Goal: Task Accomplishment & Management: Schedule New Meeting +

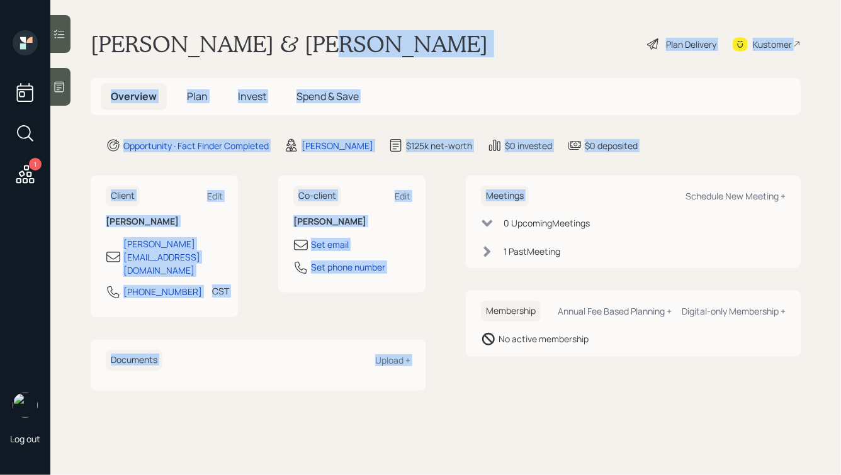
drag, startPoint x: 679, startPoint y: 159, endPoint x: 287, endPoint y: 47, distance: 407.7
click at [287, 47] on main "[PERSON_NAME] & [PERSON_NAME] Plan Delivery Kustomer Overview Plan Invest Spend…" at bounding box center [445, 237] width 791 height 475
click at [287, 47] on h1 "[PERSON_NAME] & [PERSON_NAME]" at bounding box center [289, 44] width 397 height 28
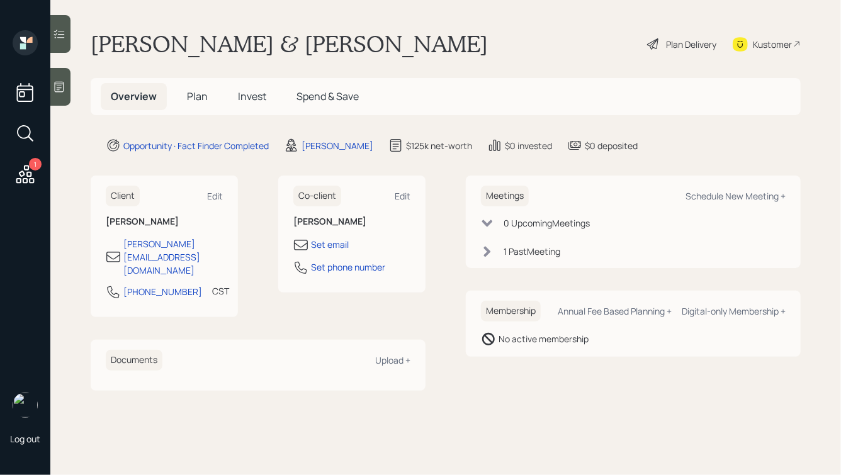
click at [60, 89] on icon at bounding box center [59, 87] width 13 height 13
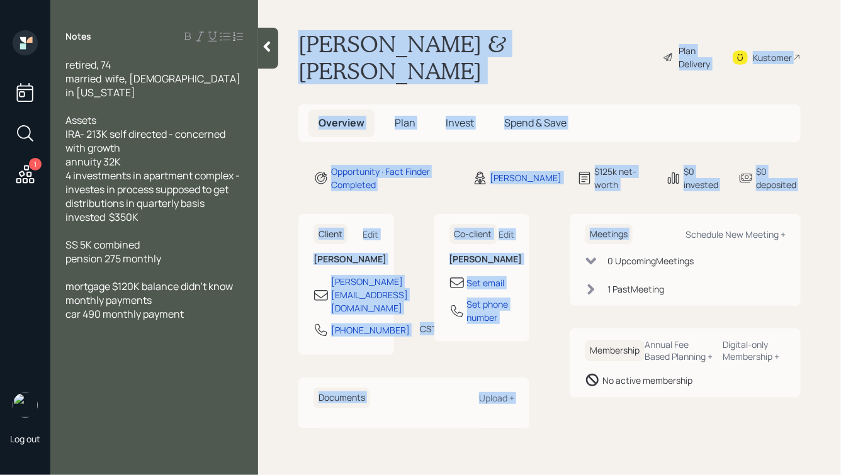
drag, startPoint x: 301, startPoint y: 43, endPoint x: 779, endPoint y: 174, distance: 496.0
click at [779, 174] on main "[PERSON_NAME] & [PERSON_NAME] Plan Delivery Kustomer Overview Plan Invest Spend…" at bounding box center [549, 237] width 583 height 475
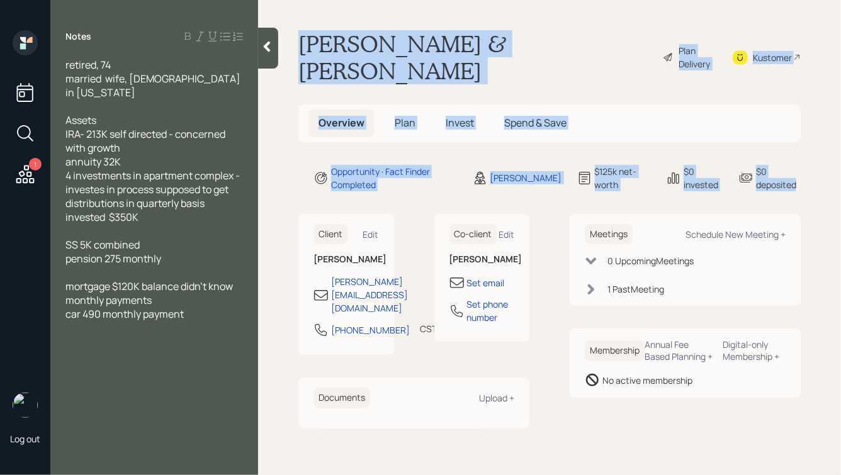
drag, startPoint x: 803, startPoint y: 164, endPoint x: 510, endPoint y: -3, distance: 336.9
click at [510, 0] on html "1 Log out Notes retired, 74 married wife, [DEMOGRAPHIC_DATA] in [US_STATE] Asse…" at bounding box center [420, 237] width 841 height 475
click at [480, 40] on h1 "[PERSON_NAME] & [PERSON_NAME]" at bounding box center [475, 57] width 354 height 54
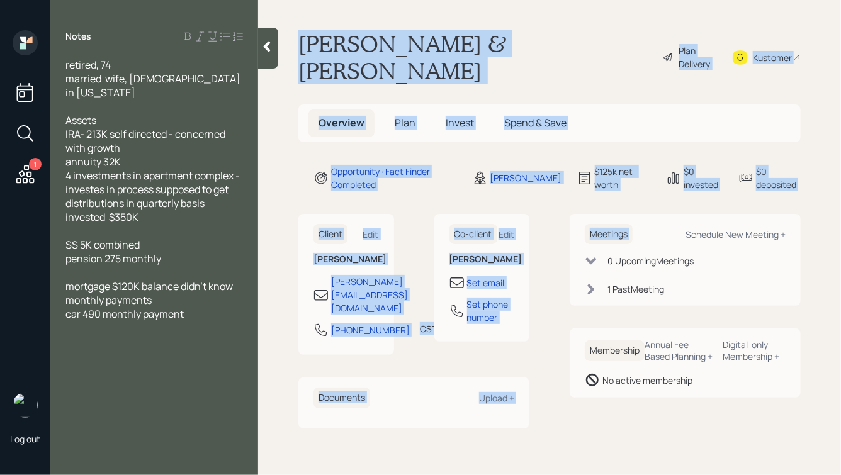
drag, startPoint x: 298, startPoint y: 42, endPoint x: 789, endPoint y: 164, distance: 506.6
click at [789, 164] on main "[PERSON_NAME] & [PERSON_NAME] Plan Delivery Kustomer Overview Plan Invest Spend…" at bounding box center [549, 237] width 583 height 475
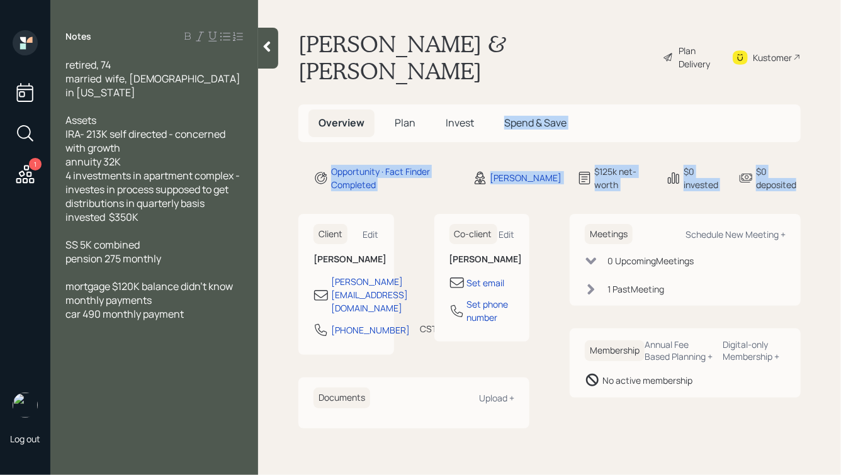
drag, startPoint x: 799, startPoint y: 162, endPoint x: 614, endPoint y: 74, distance: 204.7
click at [614, 74] on main "[PERSON_NAME] & [PERSON_NAME] Plan Delivery Kustomer Overview Plan Invest Spend…" at bounding box center [549, 237] width 583 height 475
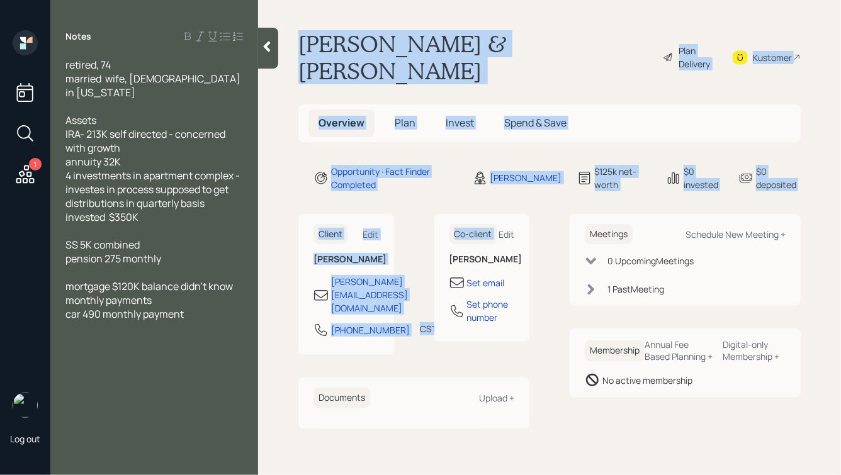
drag, startPoint x: 299, startPoint y: 41, endPoint x: 516, endPoint y: 167, distance: 250.8
click at [516, 167] on main "[PERSON_NAME] & [PERSON_NAME] Plan Delivery Kustomer Overview Plan Invest Spend…" at bounding box center [549, 237] width 583 height 475
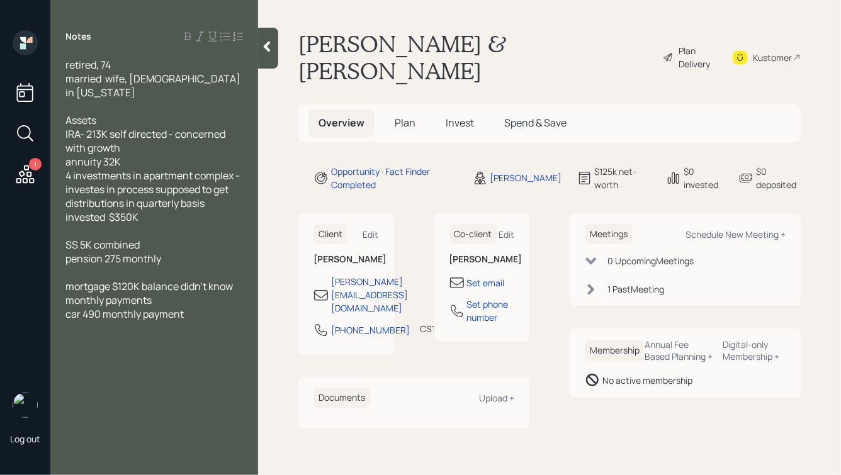
click at [624, 174] on main "[PERSON_NAME] & [PERSON_NAME] Plan Delivery Kustomer Overview Plan Invest Spend…" at bounding box center [549, 237] width 583 height 475
click at [212, 321] on div "mortgage $120K balance didn't know monthly payments car 490 monthly payment" at bounding box center [154, 300] width 178 height 42
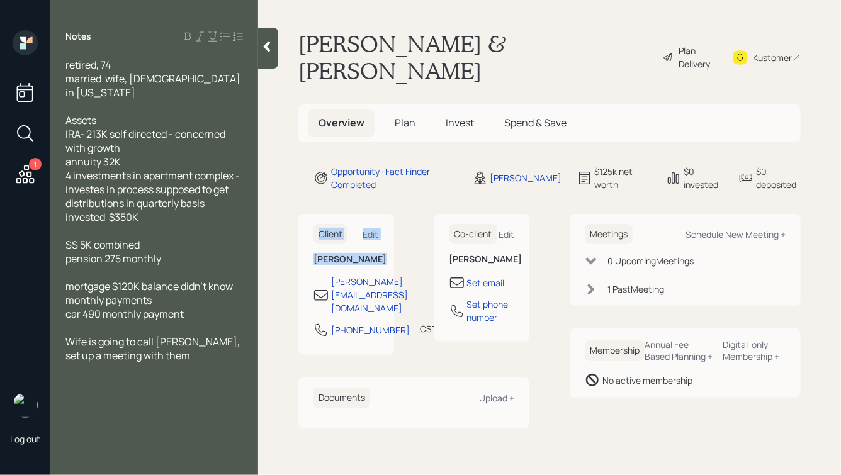
drag, startPoint x: 386, startPoint y: 235, endPoint x: 295, endPoint y: 193, distance: 99.7
click at [296, 194] on main "[PERSON_NAME] & [PERSON_NAME] Plan Delivery Kustomer Overview Plan Invest Spend…" at bounding box center [549, 237] width 583 height 475
click at [295, 193] on main "[PERSON_NAME] & [PERSON_NAME] Plan Delivery Kustomer Overview Plan Invest Spend…" at bounding box center [549, 237] width 583 height 475
drag, startPoint x: 383, startPoint y: 234, endPoint x: 298, endPoint y: 187, distance: 97.2
click at [299, 214] on div "Client Edit [PERSON_NAME] [PERSON_NAME][EMAIL_ADDRESS][DOMAIN_NAME] [PHONE_NUMB…" at bounding box center [346, 285] width 96 height 142
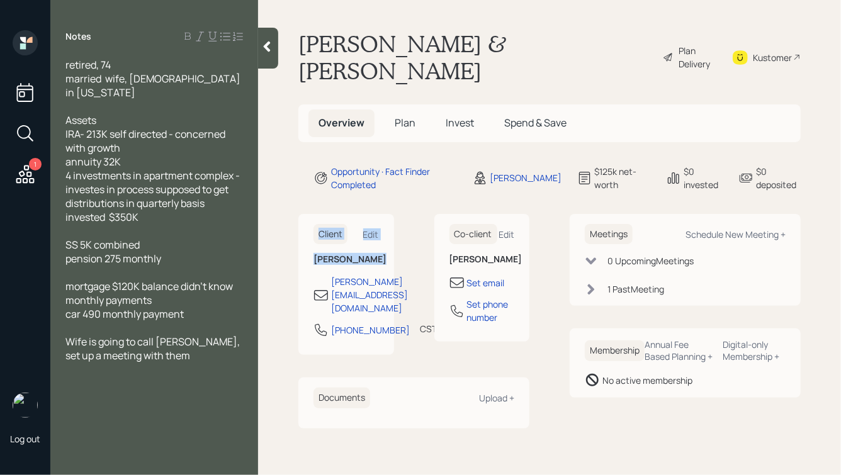
click at [298, 214] on div "Client Edit [PERSON_NAME] [PERSON_NAME][EMAIL_ADDRESS][DOMAIN_NAME] [PHONE_NUMB…" at bounding box center [346, 285] width 96 height 142
click at [735, 229] on div "Schedule New Meeting +" at bounding box center [736, 235] width 100 height 12
select select "f14b762f-c7c2-4b89-9227-8fa891345eea"
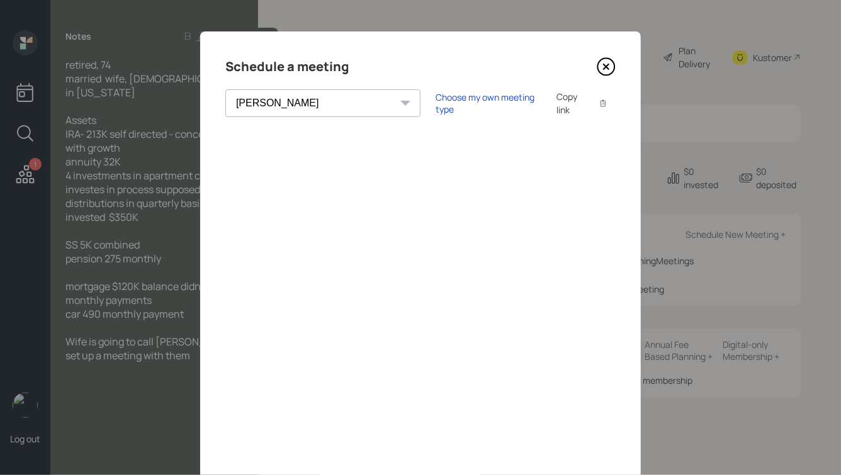
click at [350, 69] on div "Schedule a meeting" at bounding box center [420, 67] width 390 height 20
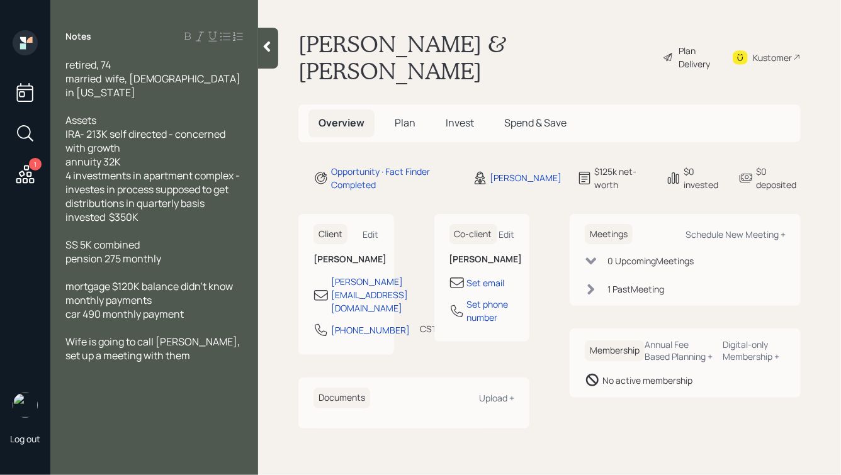
click at [205, 358] on div "Wife is going to call [PERSON_NAME], set up a meeting with them" at bounding box center [154, 349] width 178 height 28
click at [273, 54] on div at bounding box center [268, 48] width 20 height 41
